Goal: Task Accomplishment & Management: Manage account settings

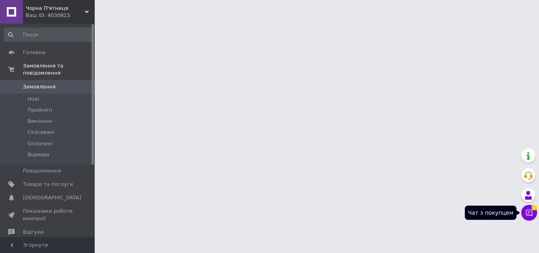
click at [528, 214] on icon at bounding box center [530, 213] width 8 height 8
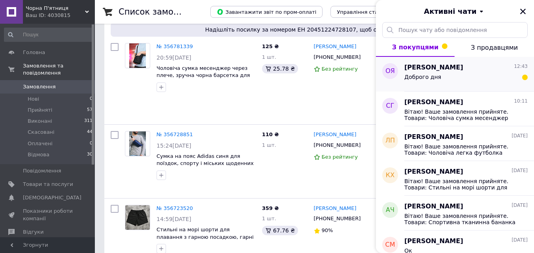
scroll to position [629, 0]
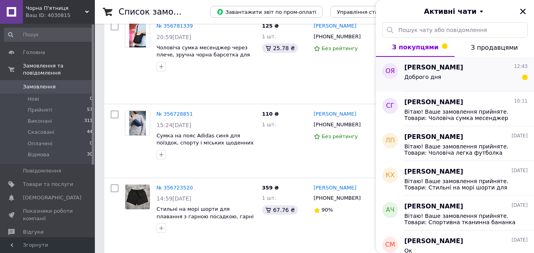
click at [493, 78] on div "Доброго дня" at bounding box center [465, 78] width 123 height 13
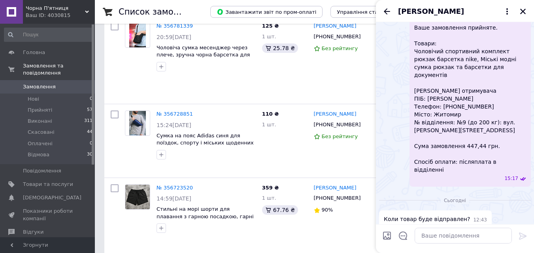
scroll to position [138, 0]
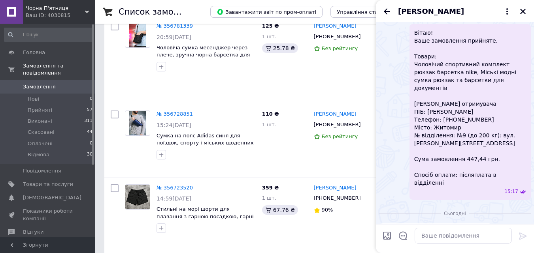
click at [470, 113] on span "Вітаю! Ваше замовлення прийняте. Товари: Чоловічий спортивний комплект рюкзак б…" at bounding box center [470, 108] width 112 height 158
copy span "380964143179"
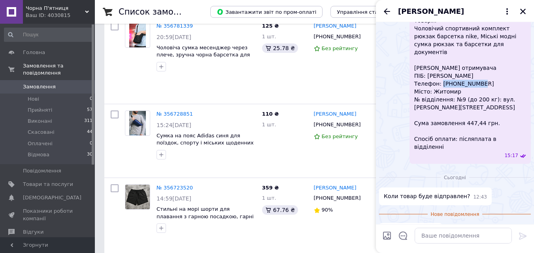
scroll to position [178, 0]
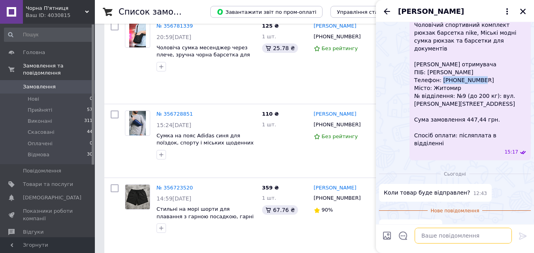
click at [464, 243] on textarea at bounding box center [462, 236] width 97 height 16
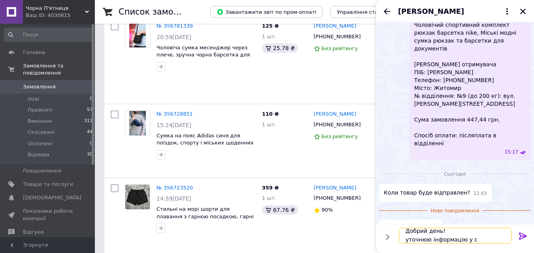
scroll to position [1, 0]
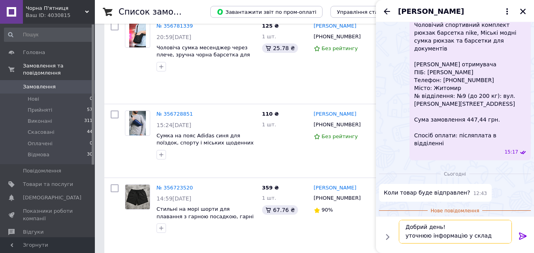
type textarea "Добрий день! уточнюю інформацію у склада"
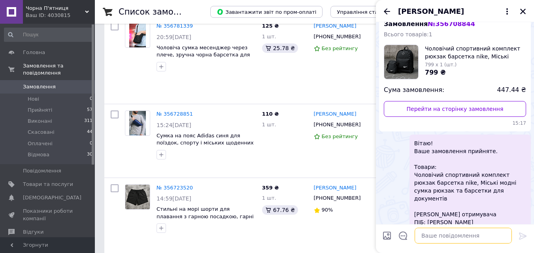
scroll to position [0, 0]
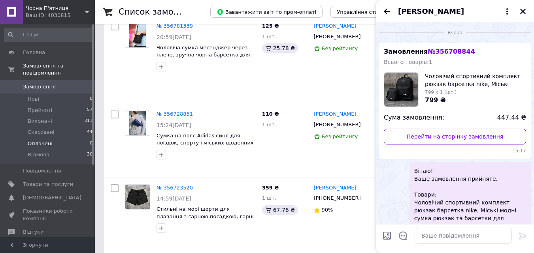
click at [79, 138] on li "Оплачені 0" at bounding box center [48, 143] width 97 height 11
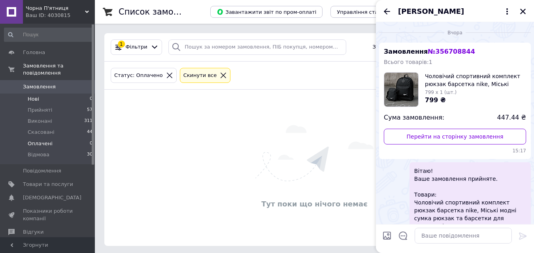
click at [74, 96] on li "Нові 0" at bounding box center [48, 99] width 97 height 11
click at [76, 105] on li "Прийняті 57" at bounding box center [48, 110] width 97 height 11
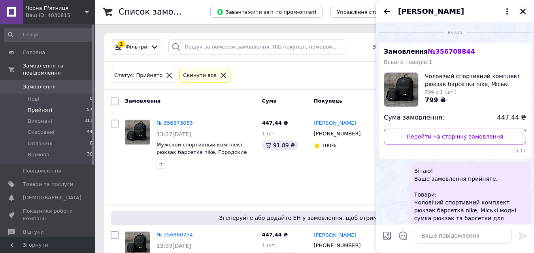
click at [521, 11] on icon "Закрити" at bounding box center [522, 11] width 7 height 7
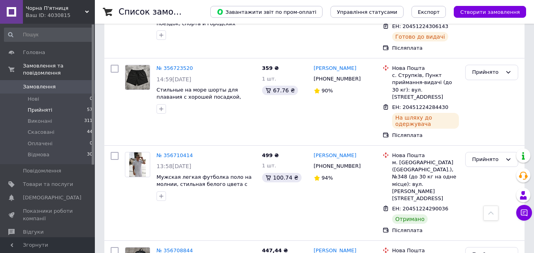
scroll to position [790, 0]
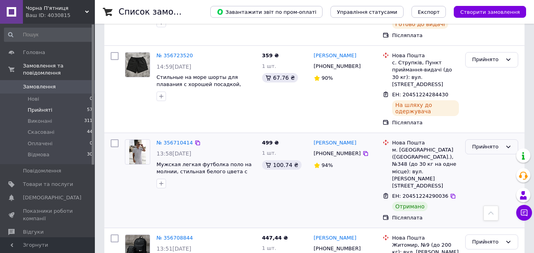
click at [486, 143] on div "Прийнято" at bounding box center [487, 147] width 30 height 8
click at [484, 156] on li "Виконано" at bounding box center [491, 163] width 52 height 15
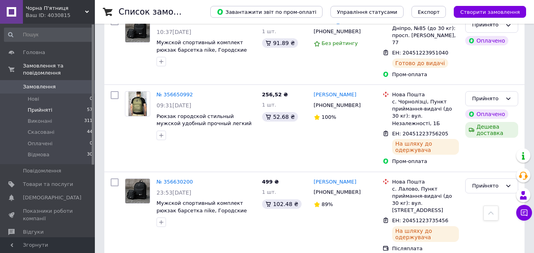
scroll to position [1509, 0]
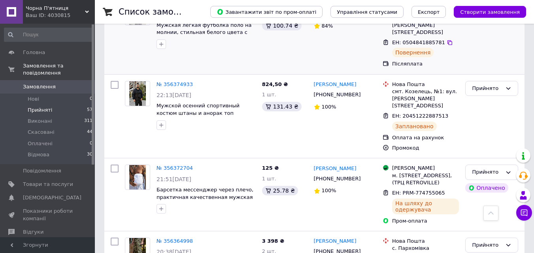
scroll to position [1445, 0]
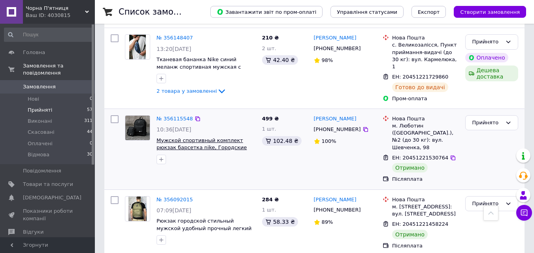
scroll to position [434, 0]
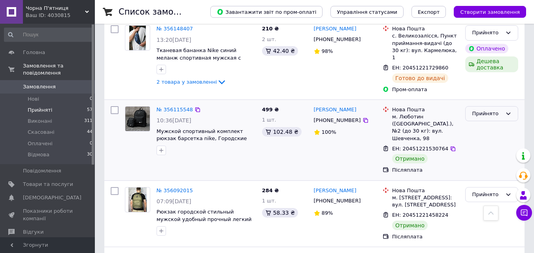
click at [490, 110] on div "Прийнято" at bounding box center [487, 114] width 30 height 8
click at [482, 123] on li "Виконано" at bounding box center [491, 130] width 52 height 15
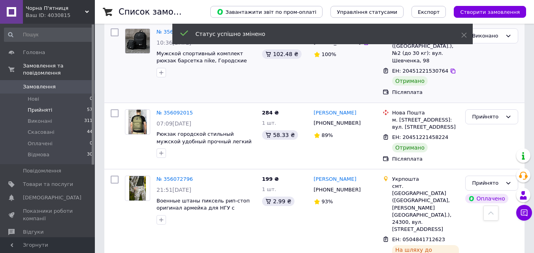
scroll to position [513, 0]
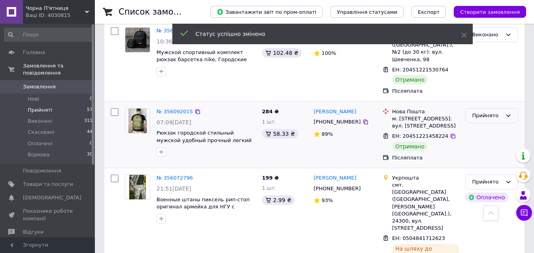
click at [488, 112] on div "Прийнято" at bounding box center [487, 116] width 30 height 8
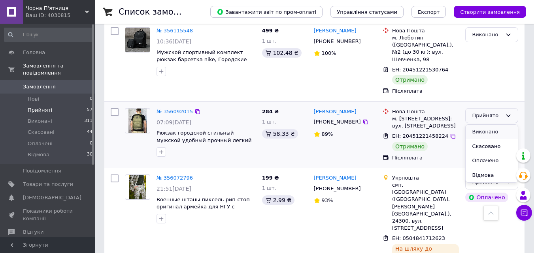
click at [483, 125] on li "Виконано" at bounding box center [491, 132] width 52 height 15
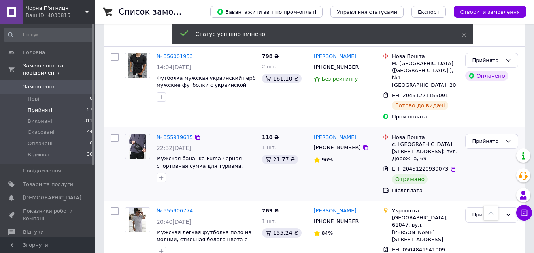
scroll to position [829, 0]
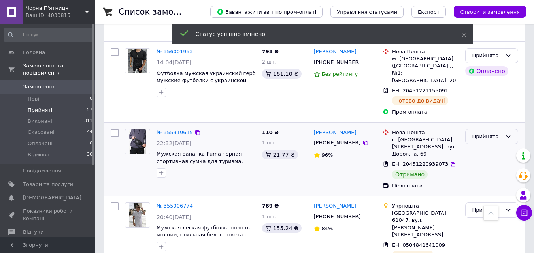
click at [484, 133] on div "Прийнято" at bounding box center [487, 137] width 30 height 8
click at [484, 146] on li "Виконано" at bounding box center [491, 153] width 52 height 15
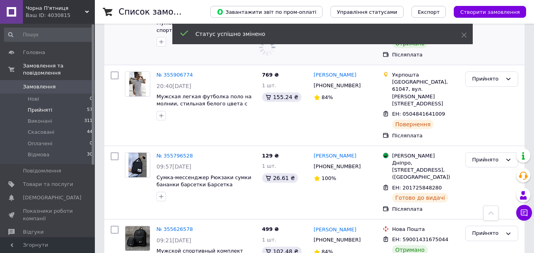
scroll to position [987, 0]
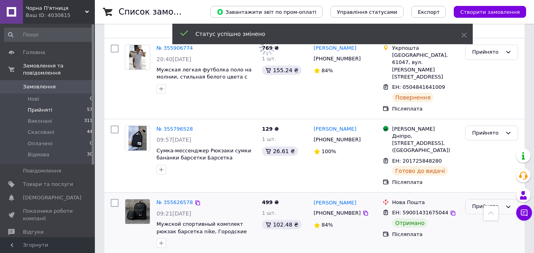
click at [488, 203] on div "Прийнято" at bounding box center [487, 207] width 30 height 8
click at [484, 216] on li "Виконано" at bounding box center [491, 223] width 52 height 15
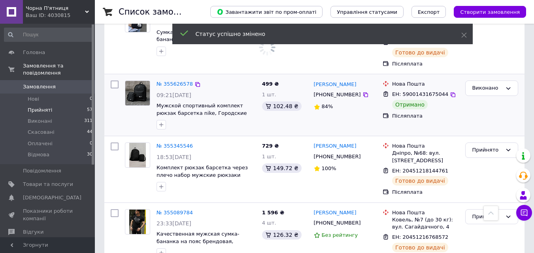
scroll to position [1151, 0]
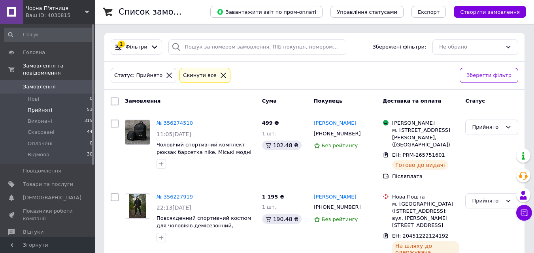
scroll to position [868, 0]
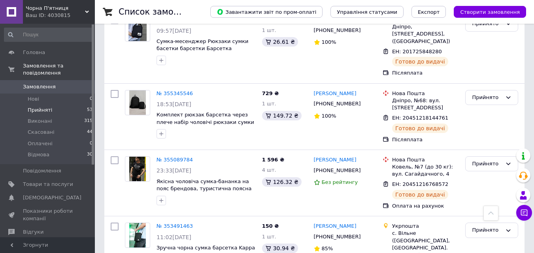
click at [76, 105] on li "Прийняті 53" at bounding box center [48, 110] width 97 height 11
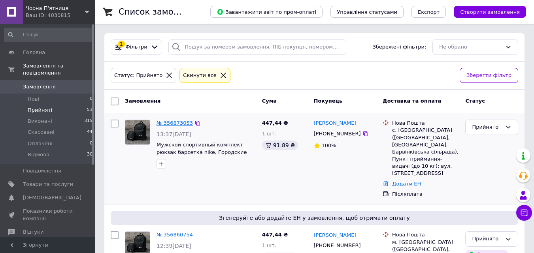
click at [172, 122] on link "№ 356873053" at bounding box center [174, 123] width 36 height 6
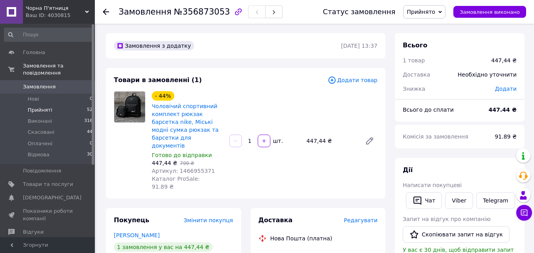
click at [75, 105] on li "Прийняті 52" at bounding box center [48, 110] width 97 height 11
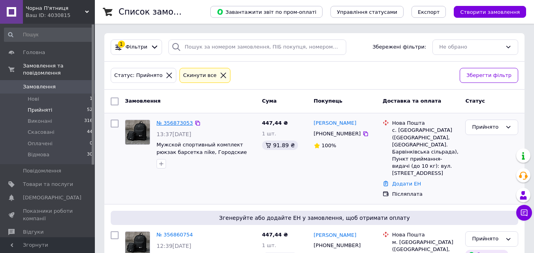
click at [181, 121] on link "№ 356873053" at bounding box center [174, 123] width 36 height 6
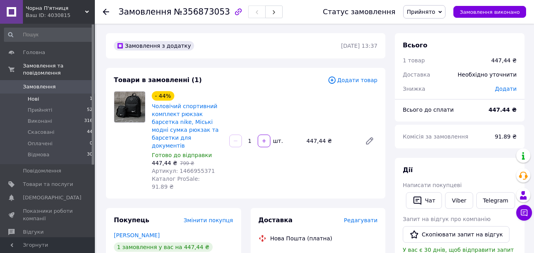
click at [81, 94] on li "Нові 1" at bounding box center [48, 99] width 97 height 11
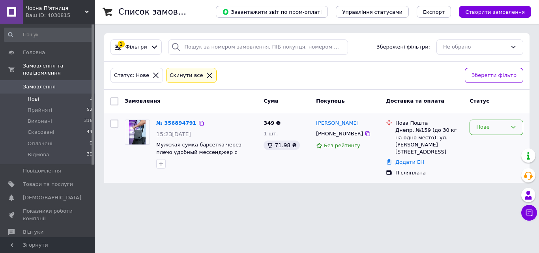
click at [487, 122] on div "Нове" at bounding box center [497, 127] width 54 height 15
click at [485, 141] on li "Прийнято" at bounding box center [496, 144] width 53 height 15
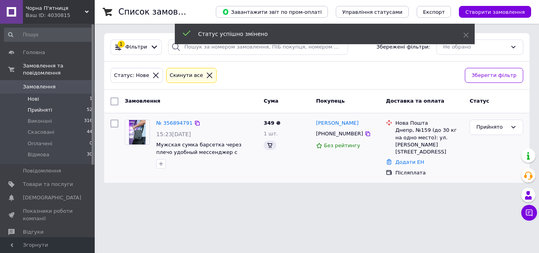
click at [61, 106] on li "Прийняті 52" at bounding box center [48, 110] width 97 height 11
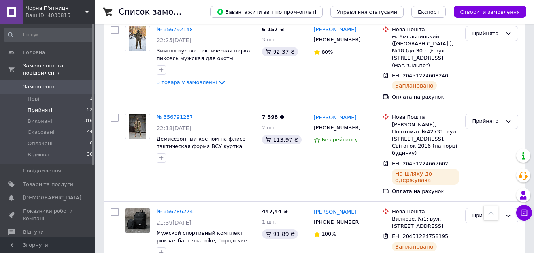
scroll to position [381, 0]
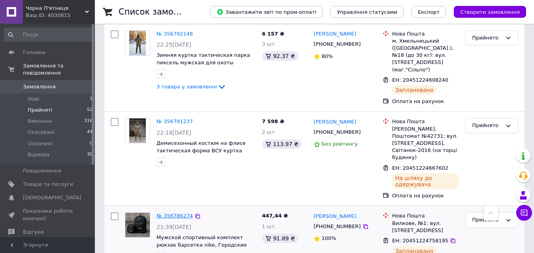
click at [179, 213] on link "№ 356786274" at bounding box center [174, 216] width 36 height 6
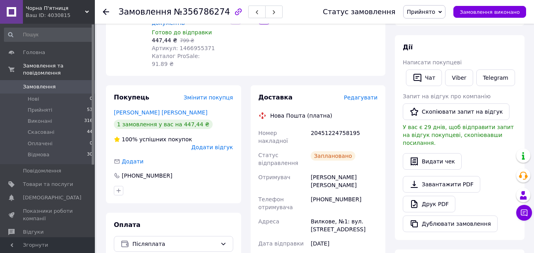
scroll to position [114, 0]
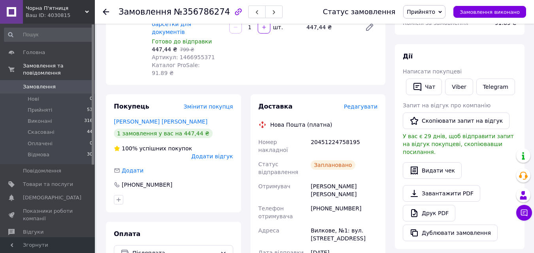
click at [348, 135] on div "20451224758195" at bounding box center [344, 146] width 70 height 22
copy div "20451224758195"
click at [337, 201] on div "[PHONE_NUMBER]" at bounding box center [344, 212] width 70 height 22
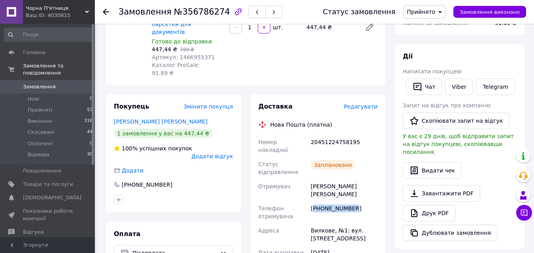
copy div "380978181202"
drag, startPoint x: 310, startPoint y: 162, endPoint x: 355, endPoint y: 162, distance: 44.6
click at [355, 179] on div "[PERSON_NAME] [PERSON_NAME]" at bounding box center [344, 190] width 70 height 22
copy div "[PERSON_NAME] [PERSON_NAME]"
click at [341, 201] on div "[PHONE_NUMBER]" at bounding box center [344, 212] width 70 height 22
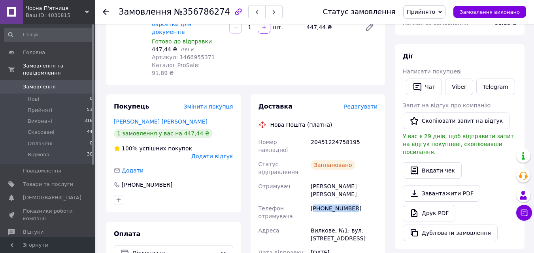
click at [341, 201] on div "[PHONE_NUMBER]" at bounding box center [344, 212] width 70 height 22
copy div "380978181202"
click at [315, 224] on div "Вилкове, №1: вул. [STREET_ADDRESS]" at bounding box center [344, 235] width 70 height 22
copy div "Вилкове"
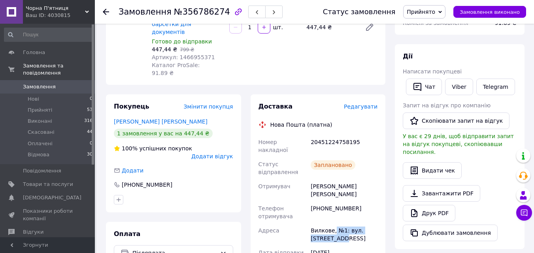
drag, startPoint x: 333, startPoint y: 197, endPoint x: 344, endPoint y: 204, distance: 12.9
click at [344, 224] on div "Вилкове, №1: вул. [STREET_ADDRESS]" at bounding box center [344, 235] width 70 height 22
copy div "№1: вул. [STREET_ADDRESS]"
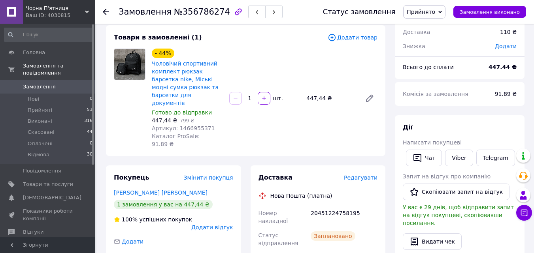
scroll to position [0, 0]
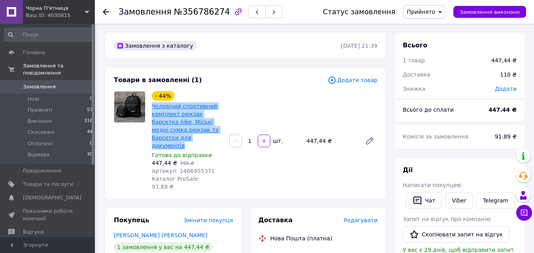
drag, startPoint x: 178, startPoint y: 141, endPoint x: 152, endPoint y: 107, distance: 43.3
click at [152, 107] on span "Чоловічий спортивний комплект рюкзак барсетка nike, Міські модні сумка рюкзак т…" at bounding box center [187, 125] width 71 height 47
copy link "Чоловічий спортивний комплект рюкзак барсетка nike, Міські модні сумка рюкзак т…"
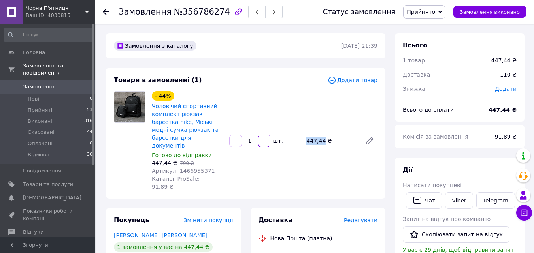
drag, startPoint x: 306, startPoint y: 134, endPoint x: 321, endPoint y: 135, distance: 15.8
click at [321, 135] on div "447,44 ₴" at bounding box center [330, 140] width 55 height 11
copy div "447,44"
click at [433, 202] on button "Чат" at bounding box center [424, 200] width 36 height 17
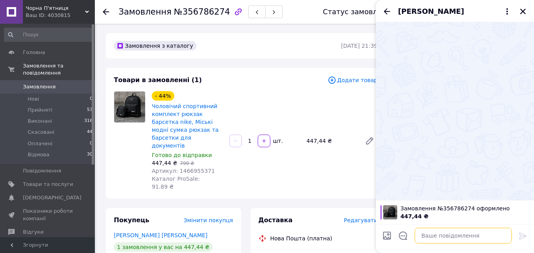
click at [470, 233] on textarea at bounding box center [462, 236] width 97 height 16
paste textarea "Вітаю! Ваше замовлення прийняте. Товари: Чоловічий спортивний комплект рюкзак б…"
type textarea "Вітаю! Ваше замовлення прийняте. Товари: Чоловічий спортивний комплект рюкзак б…"
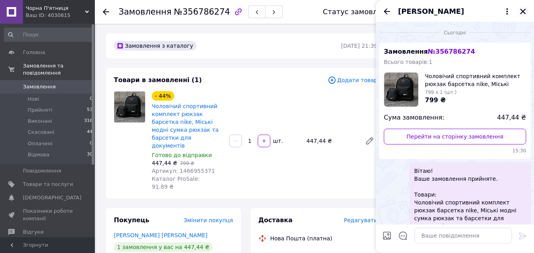
click at [519, 12] on button "Закрити" at bounding box center [522, 11] width 9 height 9
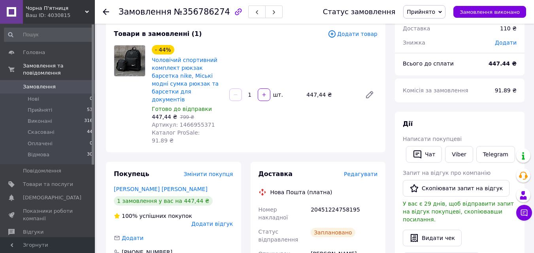
scroll to position [118, 0]
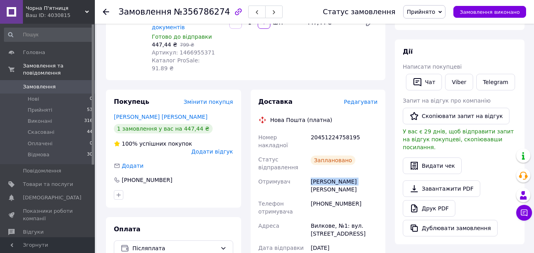
drag, startPoint x: 310, startPoint y: 157, endPoint x: 360, endPoint y: 158, distance: 50.2
click at [360, 175] on div "[PERSON_NAME] [PERSON_NAME]" at bounding box center [344, 186] width 70 height 22
copy div "[PERSON_NAME] [PERSON_NAME]"
click at [320, 197] on div "[PHONE_NUMBER]" at bounding box center [344, 208] width 70 height 22
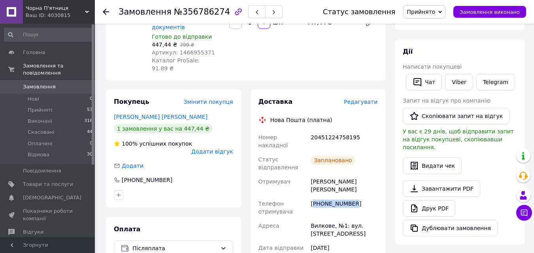
copy div "380978181202"
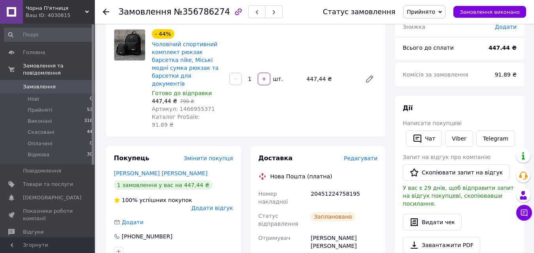
scroll to position [0, 0]
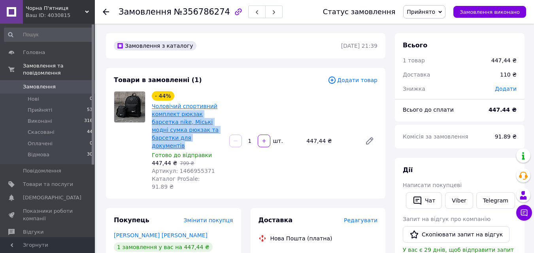
drag, startPoint x: 183, startPoint y: 141, endPoint x: 171, endPoint y: 135, distance: 13.6
click at [154, 113] on span "Чоловічий спортивний комплект рюкзак барсетка nike, Міські модні сумка рюкзак т…" at bounding box center [187, 125] width 71 height 47
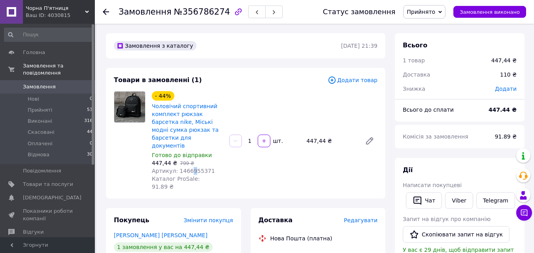
click at [190, 168] on span "Артикул: 1466955371" at bounding box center [183, 171] width 63 height 6
click at [191, 168] on span "Артикул: 1466955371" at bounding box center [183, 171] width 63 height 6
drag, startPoint x: 308, startPoint y: 134, endPoint x: 319, endPoint y: 135, distance: 10.4
click at [319, 135] on div "447,44 ₴" at bounding box center [330, 140] width 55 height 11
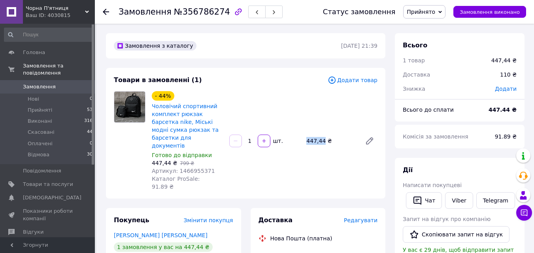
drag, startPoint x: 306, startPoint y: 133, endPoint x: 321, endPoint y: 135, distance: 15.1
click at [321, 135] on div "447,44 ₴" at bounding box center [330, 140] width 55 height 11
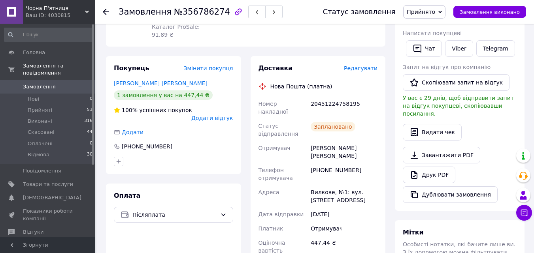
scroll to position [158, 0]
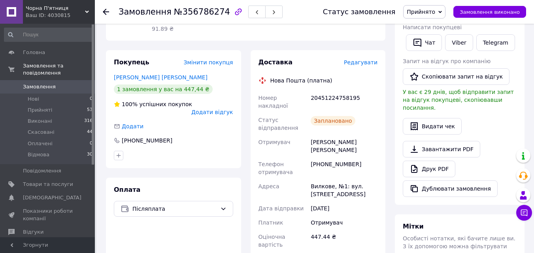
click at [319, 179] on div "Вилкове, №1: вул. [STREET_ADDRESS]" at bounding box center [344, 190] width 70 height 22
click at [321, 91] on div "20451224758195" at bounding box center [344, 102] width 70 height 22
click at [60, 105] on li "Прийняті 53" at bounding box center [48, 110] width 97 height 11
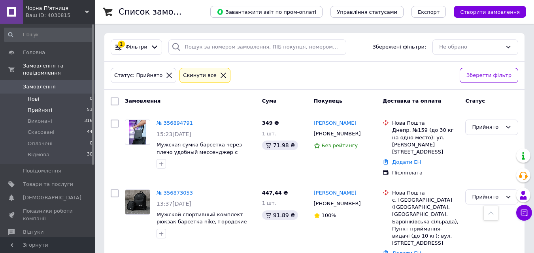
scroll to position [234, 0]
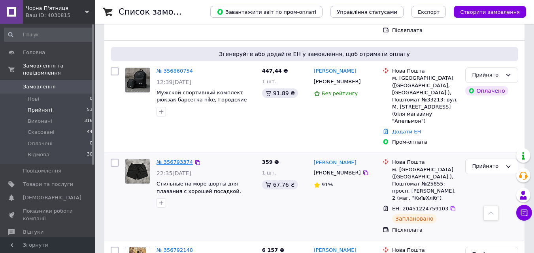
click at [180, 159] on link "№ 356793374" at bounding box center [174, 162] width 36 height 6
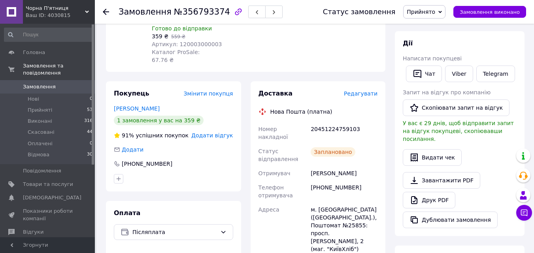
scroll to position [115, 0]
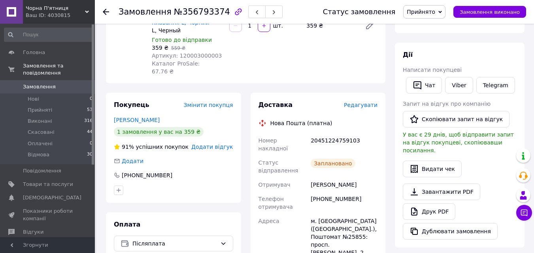
click at [333, 192] on div "[PHONE_NUMBER]" at bounding box center [344, 203] width 70 height 22
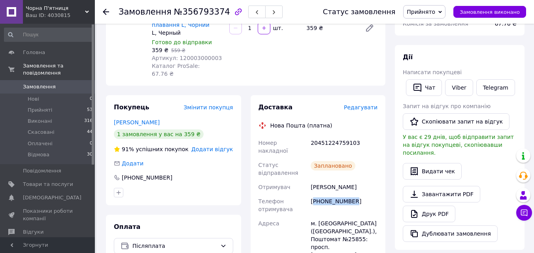
scroll to position [0, 0]
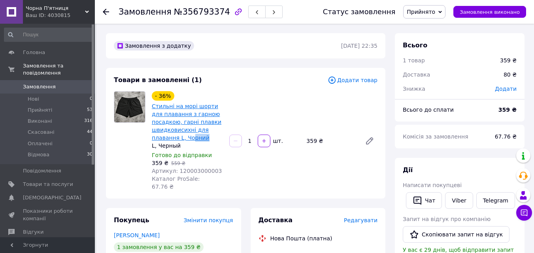
drag, startPoint x: 206, startPoint y: 137, endPoint x: 189, endPoint y: 141, distance: 17.3
click at [191, 138] on span "Стильні на морі шорти для плавання з гарною посадкою, гарні плавки швидковисихн…" at bounding box center [187, 121] width 71 height 39
drag, startPoint x: 212, startPoint y: 147, endPoint x: 212, endPoint y: 139, distance: 8.3
click at [212, 146] on div "L, Черный" at bounding box center [187, 146] width 71 height 8
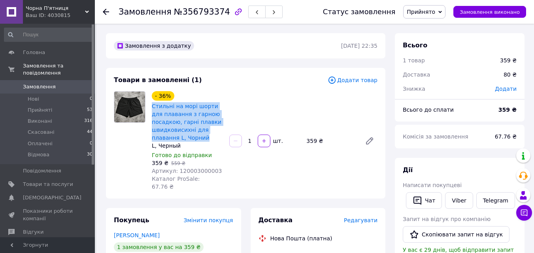
drag, startPoint x: 201, startPoint y: 138, endPoint x: 151, endPoint y: 107, distance: 58.7
click at [151, 107] on div "Стильні на морі шорти для плавання з гарною посадкою, гарні плавки швидковисихн…" at bounding box center [187, 121] width 73 height 41
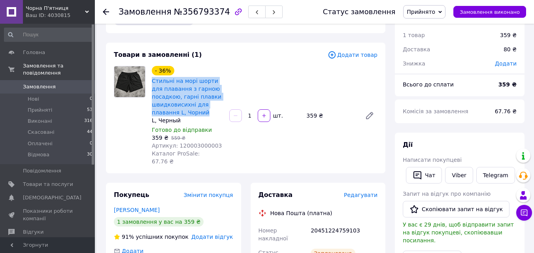
scroll to position [118, 0]
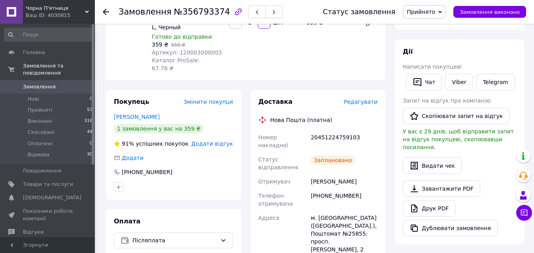
drag, startPoint x: 312, startPoint y: 164, endPoint x: 363, endPoint y: 166, distance: 51.8
click at [363, 175] on div "[PERSON_NAME]" at bounding box center [344, 182] width 70 height 14
click at [338, 189] on div "[PHONE_NUMBER]" at bounding box center [344, 200] width 70 height 22
click at [321, 211] on div "м. [GEOGRAPHIC_DATA] ([GEOGRAPHIC_DATA].), Поштомат №25855: просп. [PERSON_NAME…" at bounding box center [344, 238] width 70 height 54
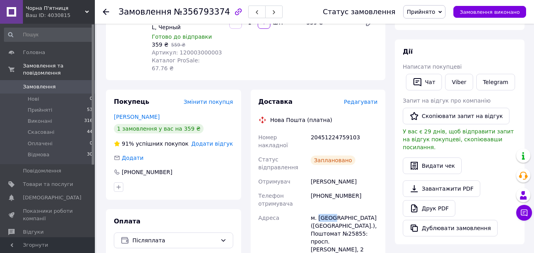
click at [321, 211] on div "м. [GEOGRAPHIC_DATA] ([GEOGRAPHIC_DATA].), Поштомат №25855: просп. [PERSON_NAME…" at bounding box center [344, 238] width 70 height 54
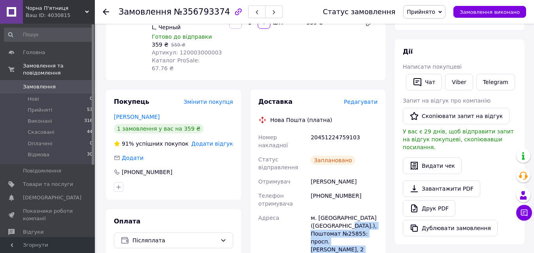
drag, startPoint x: 339, startPoint y: 210, endPoint x: 360, endPoint y: 227, distance: 27.0
click at [360, 227] on div "м. [GEOGRAPHIC_DATA] ([GEOGRAPHIC_DATA].), Поштомат №25855: просп. [PERSON_NAME…" at bounding box center [344, 238] width 70 height 54
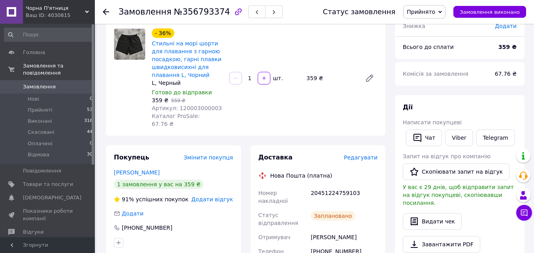
scroll to position [0, 0]
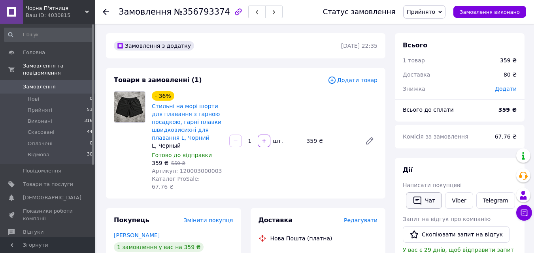
click at [418, 199] on icon "button" at bounding box center [417, 201] width 8 height 8
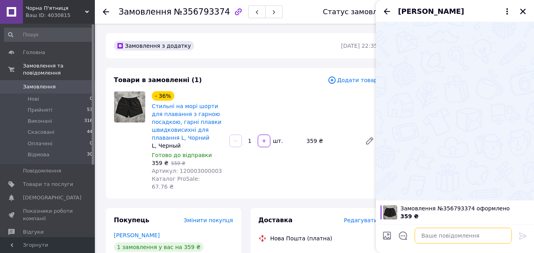
click at [443, 237] on textarea at bounding box center [462, 236] width 97 height 16
paste textarea "Вітаю! Ваше замовлення прийняте. Товари: Стильні на морі шорти для плавання з г…"
type textarea "Вітаю! Ваше замовлення прийняте. Товари: Стильні на морі шорти для плавання з г…"
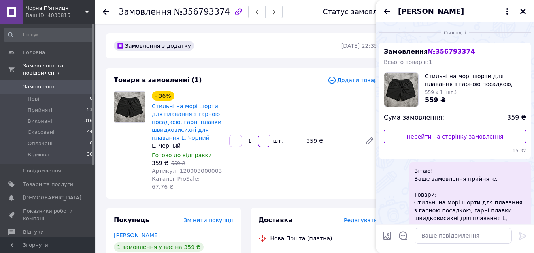
click at [517, 13] on div "[PERSON_NAME]" at bounding box center [455, 11] width 158 height 22
click at [520, 13] on icon "Закрити" at bounding box center [522, 11] width 7 height 7
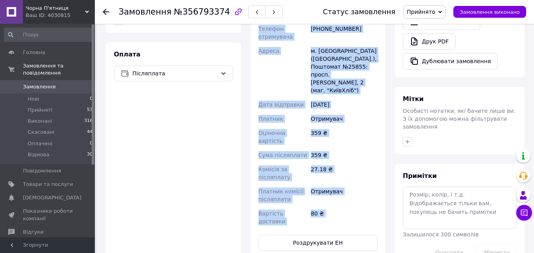
scroll to position [311, 0]
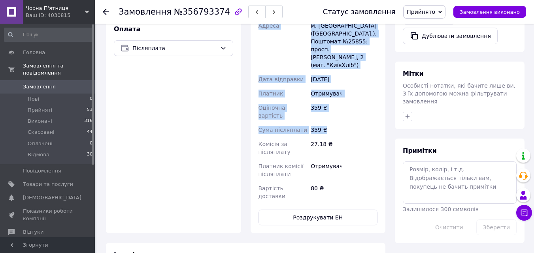
drag, startPoint x: 310, startPoint y: 127, endPoint x: 355, endPoint y: 89, distance: 58.5
click at [355, 89] on div "Номер накладної 20451224759103 Статус відправлення Заплановано Отримувач [PERSO…" at bounding box center [318, 70] width 122 height 265
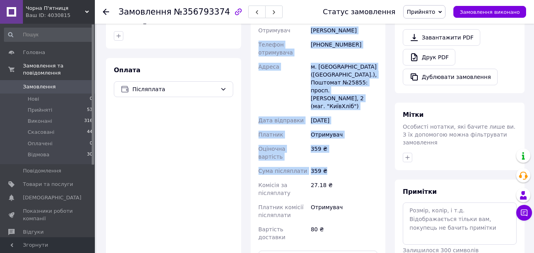
scroll to position [232, 0]
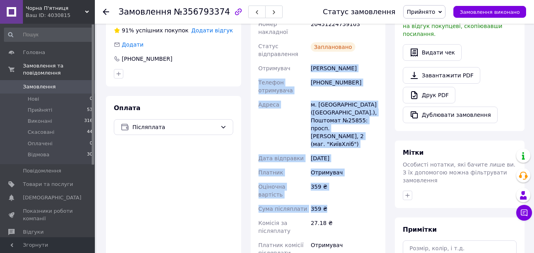
click at [356, 98] on div "м. [GEOGRAPHIC_DATA] ([GEOGRAPHIC_DATA].), Поштомат №25855: просп. [PERSON_NAME…" at bounding box center [344, 125] width 70 height 54
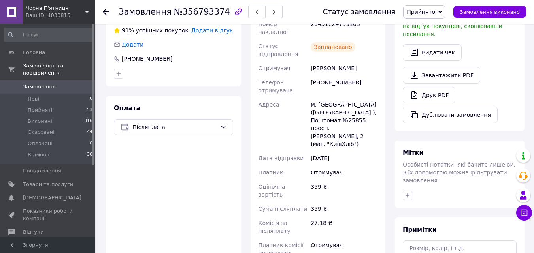
click at [310, 61] on div "[PERSON_NAME]" at bounding box center [344, 68] width 70 height 14
drag, startPoint x: 310, startPoint y: 52, endPoint x: 373, endPoint y: 54, distance: 62.8
click at [373, 61] on div "[PERSON_NAME]" at bounding box center [344, 68] width 70 height 14
click at [336, 75] on div "[PHONE_NUMBER]" at bounding box center [344, 86] width 70 height 22
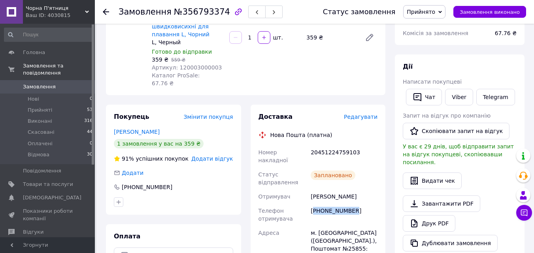
scroll to position [153, 0]
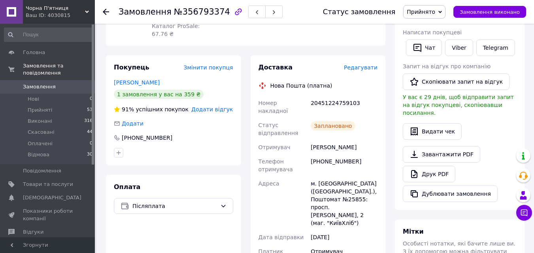
click at [317, 177] on div "м. [GEOGRAPHIC_DATA] ([GEOGRAPHIC_DATA].), Поштомат №25855: просп. [PERSON_NAME…" at bounding box center [344, 204] width 70 height 54
click at [349, 177] on div "м. [GEOGRAPHIC_DATA] ([GEOGRAPHIC_DATA].), Поштомат №25855: просп. [PERSON_NAME…" at bounding box center [344, 204] width 70 height 54
click at [338, 98] on div "20451224759103" at bounding box center [344, 107] width 70 height 22
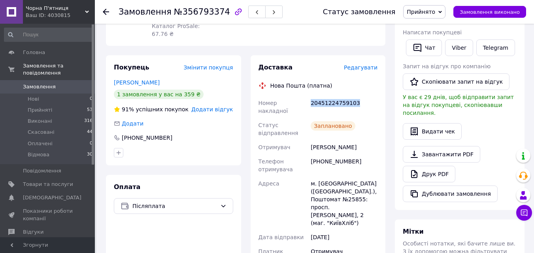
click at [338, 98] on div "20451224759103" at bounding box center [344, 107] width 70 height 22
click at [73, 105] on li "Прийняті 53" at bounding box center [48, 110] width 97 height 11
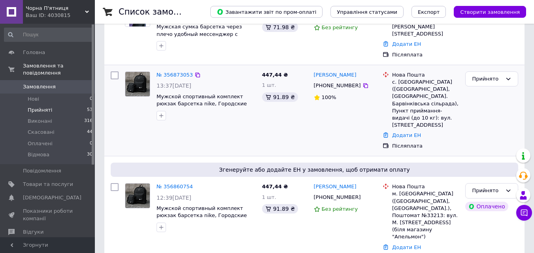
scroll to position [118, 0]
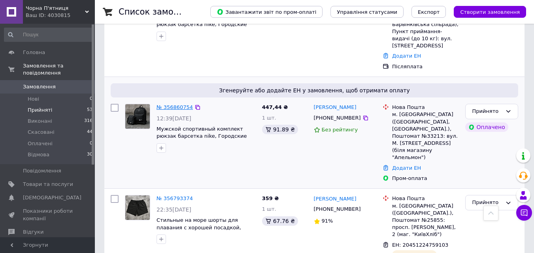
click at [171, 104] on link "№ 356860754" at bounding box center [174, 107] width 36 height 6
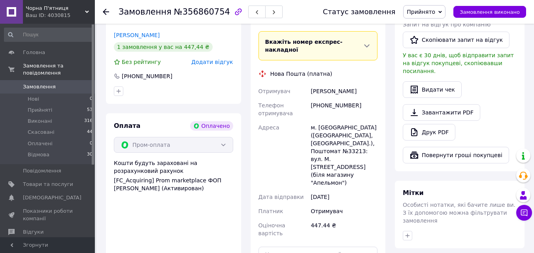
scroll to position [237, 0]
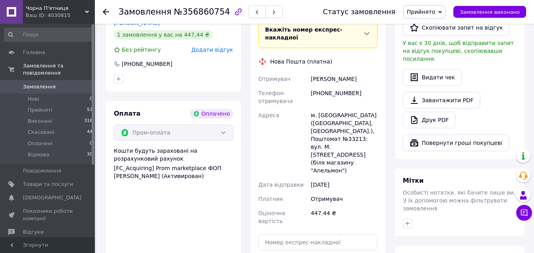
drag, startPoint x: 335, startPoint y: 242, endPoint x: 335, endPoint y: 165, distance: 76.2
click at [339, 86] on div "[PHONE_NUMBER]" at bounding box center [344, 97] width 70 height 22
click at [340, 86] on div "[PHONE_NUMBER]" at bounding box center [344, 97] width 70 height 22
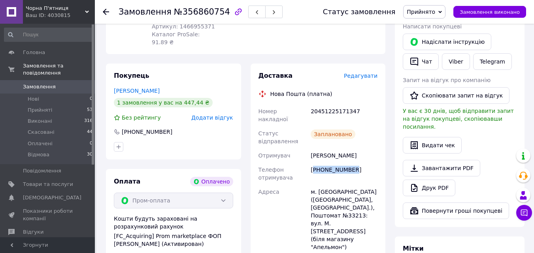
scroll to position [118, 0]
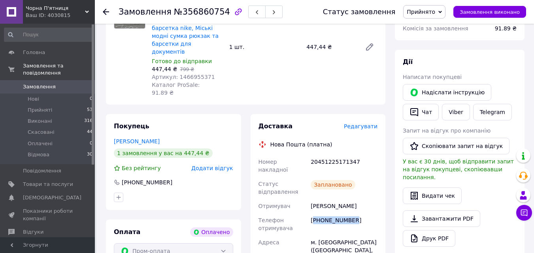
drag, startPoint x: 310, startPoint y: 183, endPoint x: 357, endPoint y: 183, distance: 47.4
click at [357, 199] on div "[PERSON_NAME]" at bounding box center [344, 206] width 70 height 14
click at [336, 213] on div "[PHONE_NUMBER]" at bounding box center [344, 224] width 70 height 22
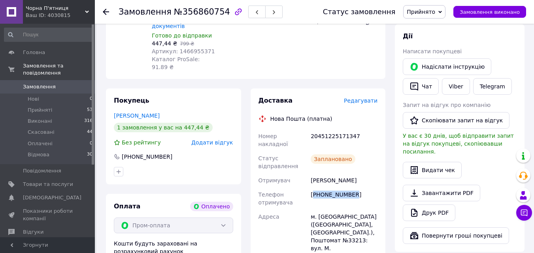
scroll to position [158, 0]
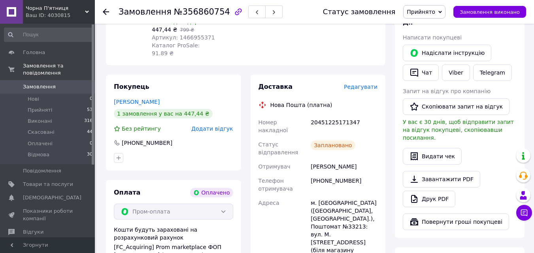
click at [320, 196] on div "м. [GEOGRAPHIC_DATA] ([GEOGRAPHIC_DATA], [GEOGRAPHIC_DATA].), Поштомат №33213: …" at bounding box center [344, 231] width 70 height 70
drag, startPoint x: 339, startPoint y: 194, endPoint x: 376, endPoint y: 208, distance: 39.4
click at [376, 208] on div "м. [GEOGRAPHIC_DATA] ([GEOGRAPHIC_DATA], [GEOGRAPHIC_DATA].), Поштомат №33213: …" at bounding box center [344, 231] width 70 height 70
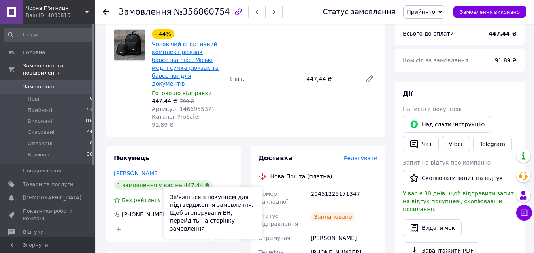
scroll to position [0, 0]
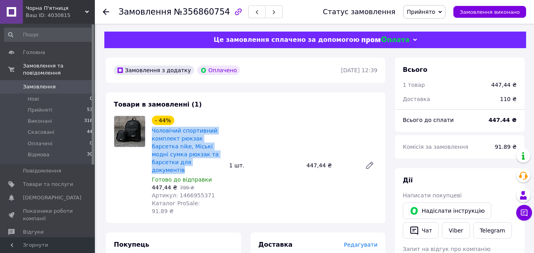
drag, startPoint x: 187, startPoint y: 165, endPoint x: 150, endPoint y: 133, distance: 48.7
click at [150, 133] on div "- 44% Чоловічий спортивний комплект рюкзак барсетка nike, Міські модні сумка рю…" at bounding box center [186, 165] width 77 height 103
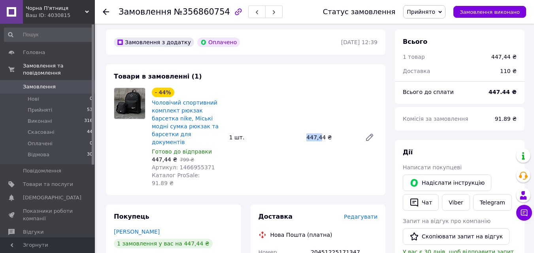
scroll to position [118, 0]
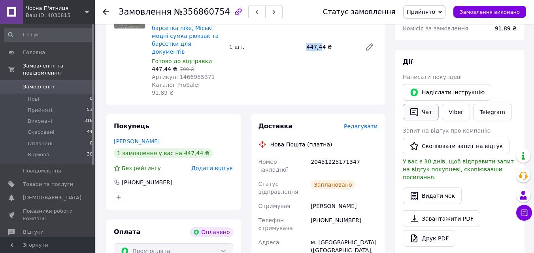
click at [429, 113] on button "Чат" at bounding box center [420, 112] width 36 height 17
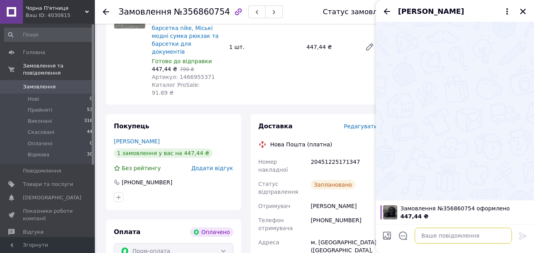
click at [467, 231] on textarea at bounding box center [462, 236] width 97 height 16
paste textarea "Вітаю! Ваше замовлення прийняте. Товари: Чоловічий спортивний комплект рюкзак б…"
type textarea "Вітаю! Ваше замовлення прийняте. Товари: Чоловічий спортивний комплект рюкзак б…"
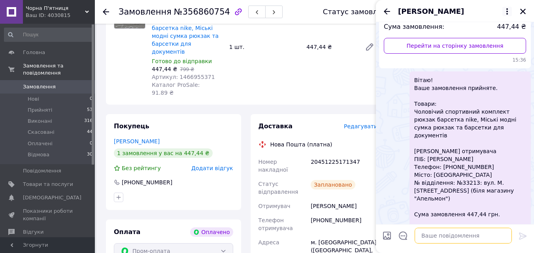
scroll to position [101, 0]
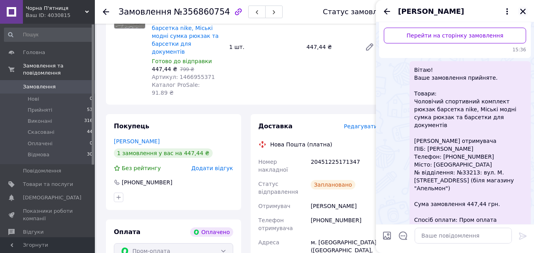
click at [522, 9] on icon "Закрити" at bounding box center [522, 11] width 7 height 7
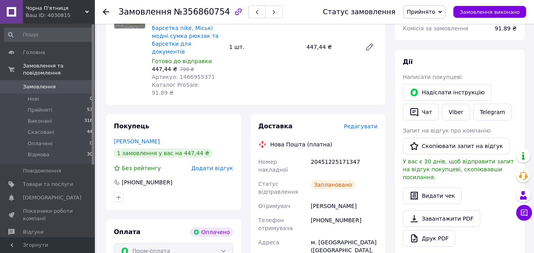
drag, startPoint x: 306, startPoint y: 185, endPoint x: 357, endPoint y: 180, distance: 51.2
click at [68, 94] on li "Нові 0" at bounding box center [48, 99] width 97 height 11
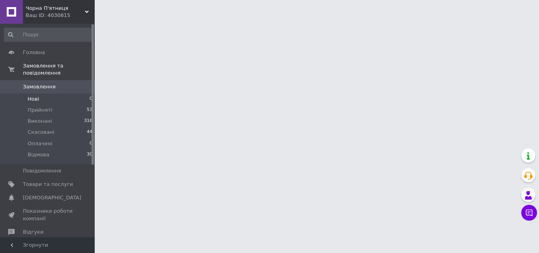
click at [68, 94] on li "Нові 0" at bounding box center [48, 99] width 97 height 11
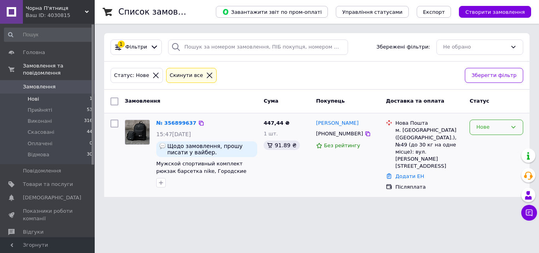
click at [502, 126] on div "Нове" at bounding box center [492, 127] width 31 height 8
click at [498, 141] on li "Прийнято" at bounding box center [496, 144] width 53 height 15
